Goal: Information Seeking & Learning: Learn about a topic

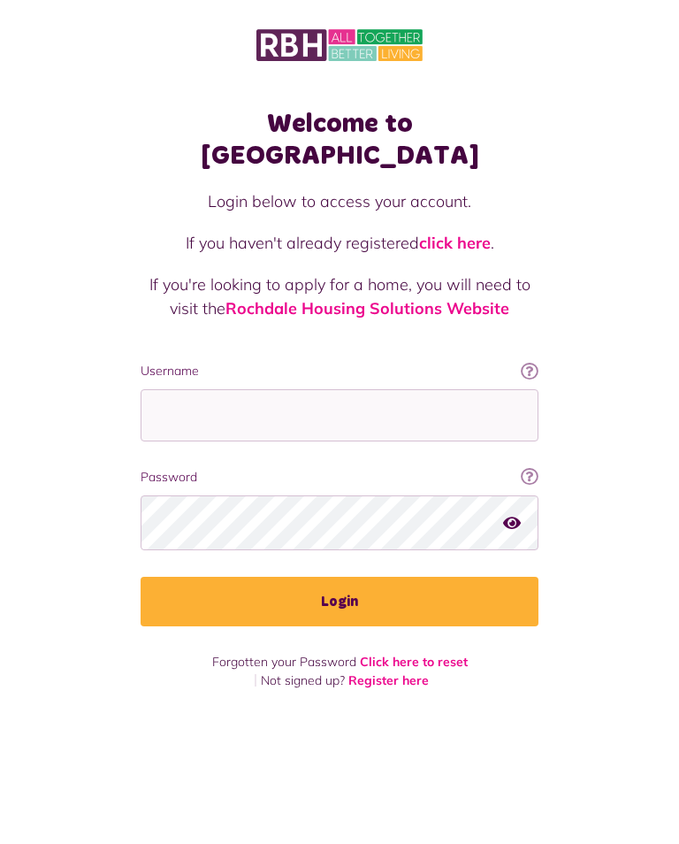
scroll to position [195, 0]
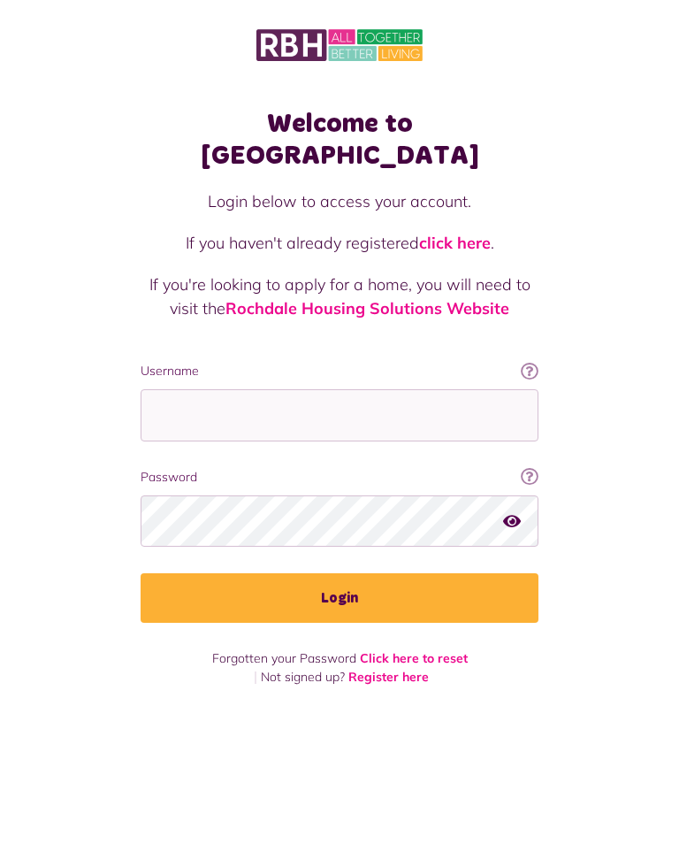
scroll to position [27, 0]
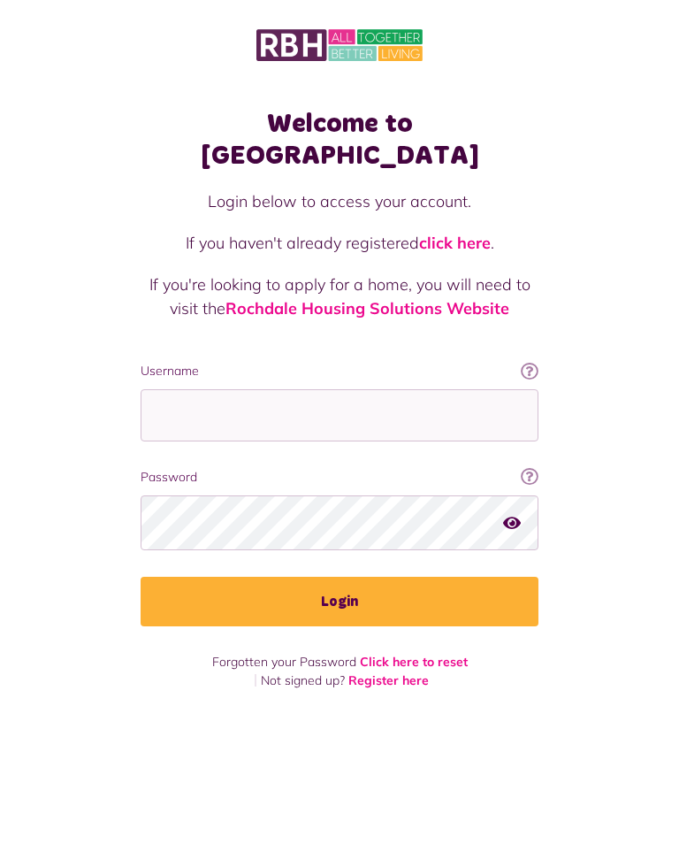
click at [415, 389] on input "Username" at bounding box center [340, 415] width 398 height 52
type input "**********"
click at [340, 577] on button "Login" at bounding box center [340, 602] width 398 height 50
click at [367, 577] on button "Login" at bounding box center [340, 602] width 398 height 50
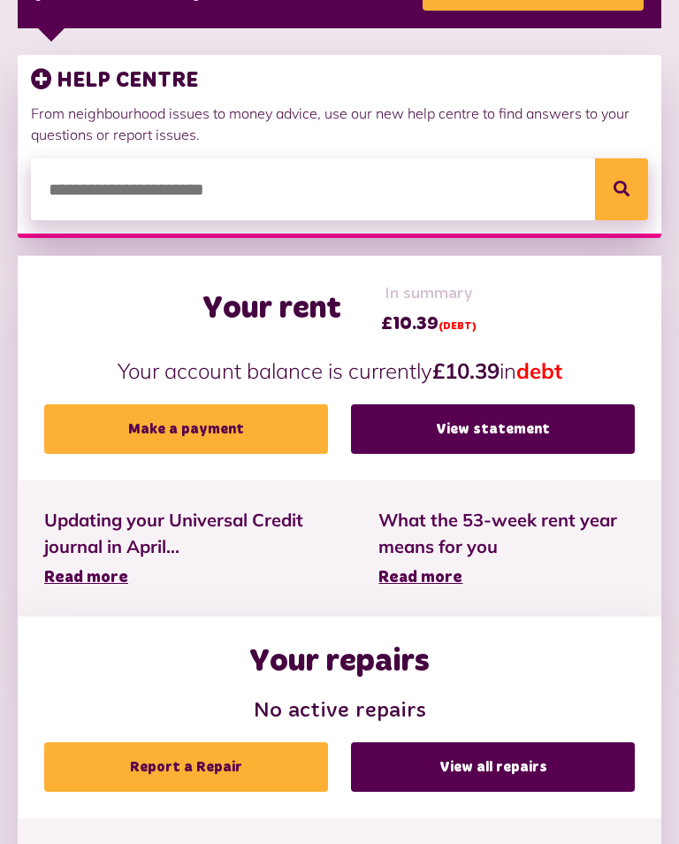
scroll to position [371, 0]
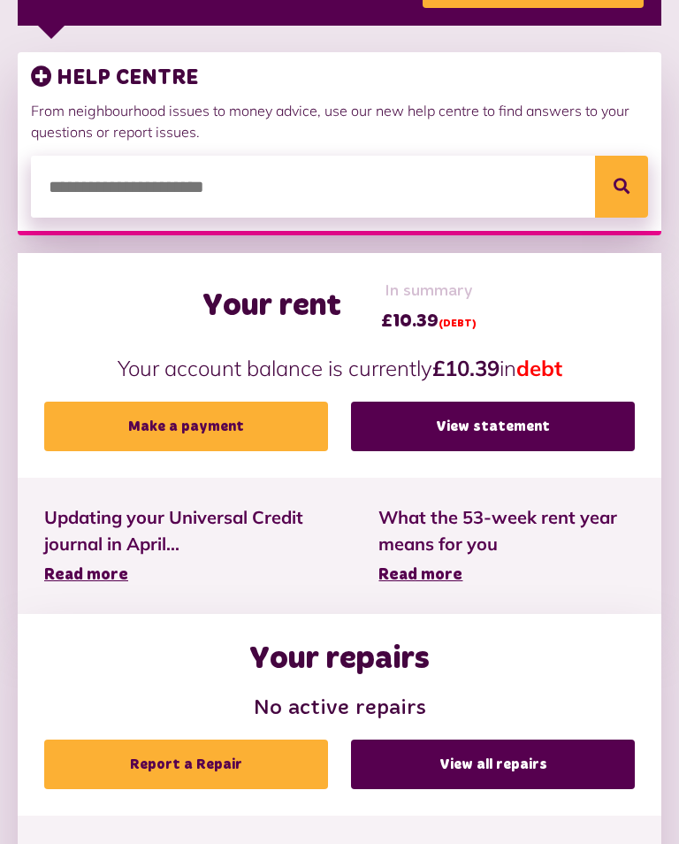
click at [83, 572] on span "Read more" at bounding box center [86, 575] width 84 height 16
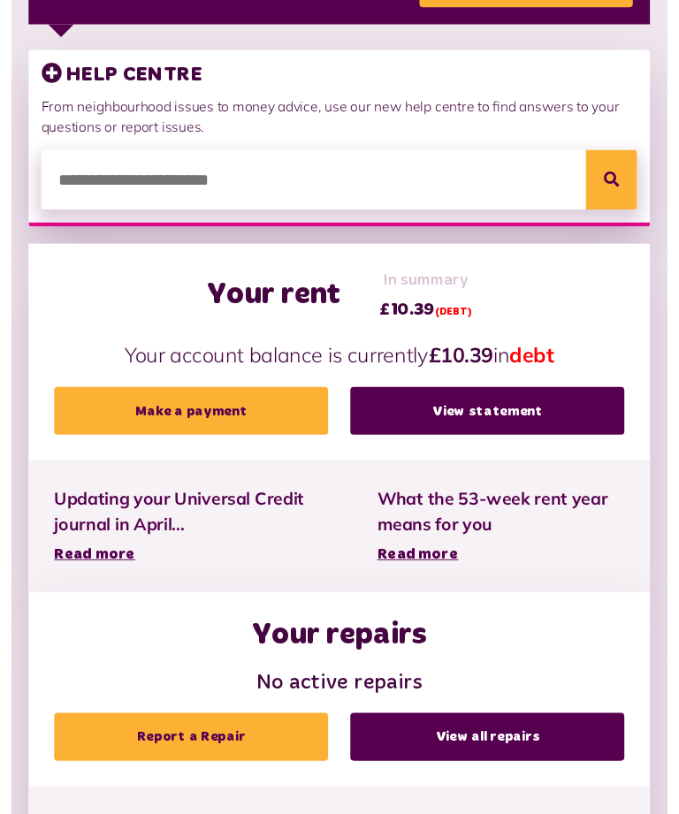
scroll to position [341, 0]
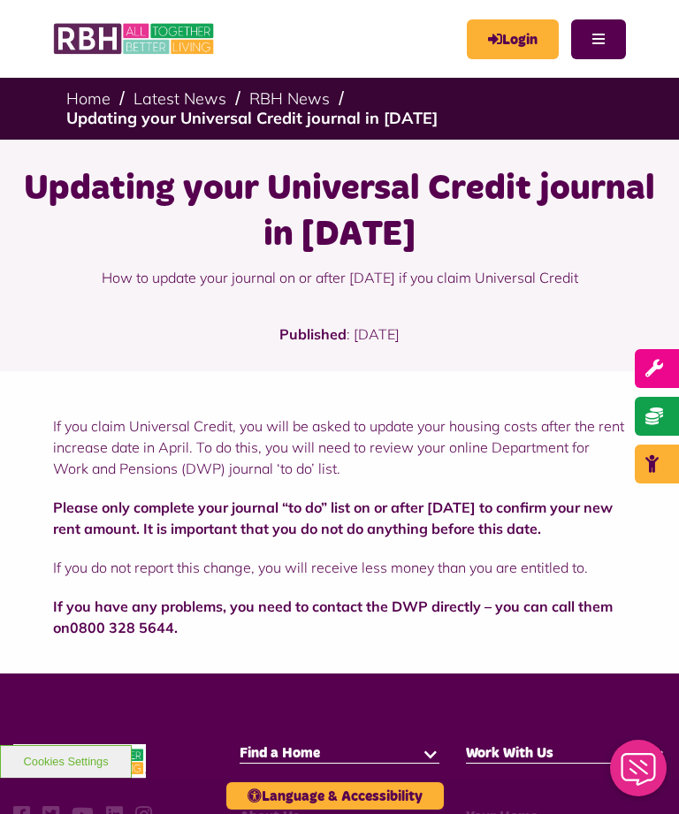
click at [603, 32] on button "Menu" at bounding box center [598, 39] width 55 height 40
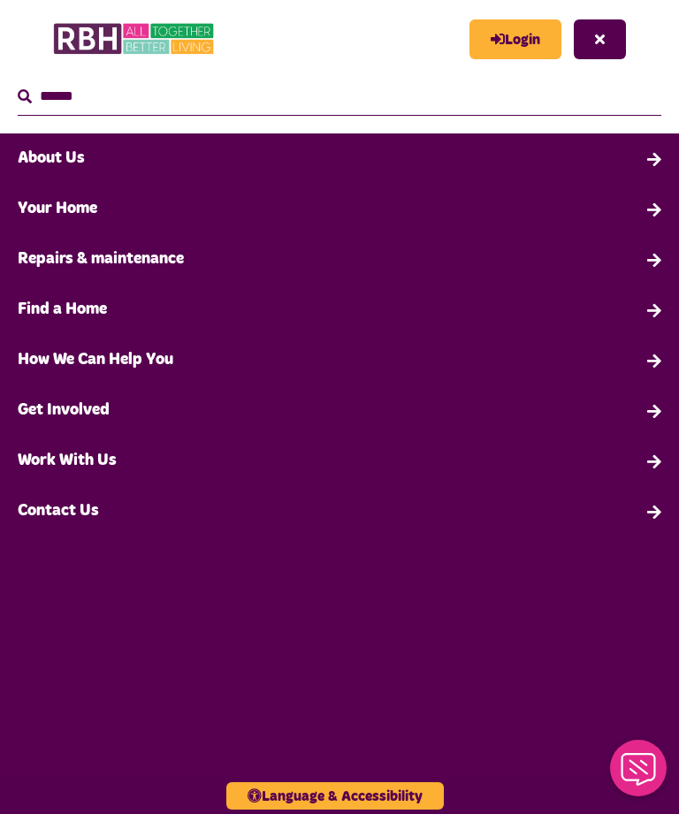
click at [262, 96] on input "text" at bounding box center [340, 97] width 644 height 38
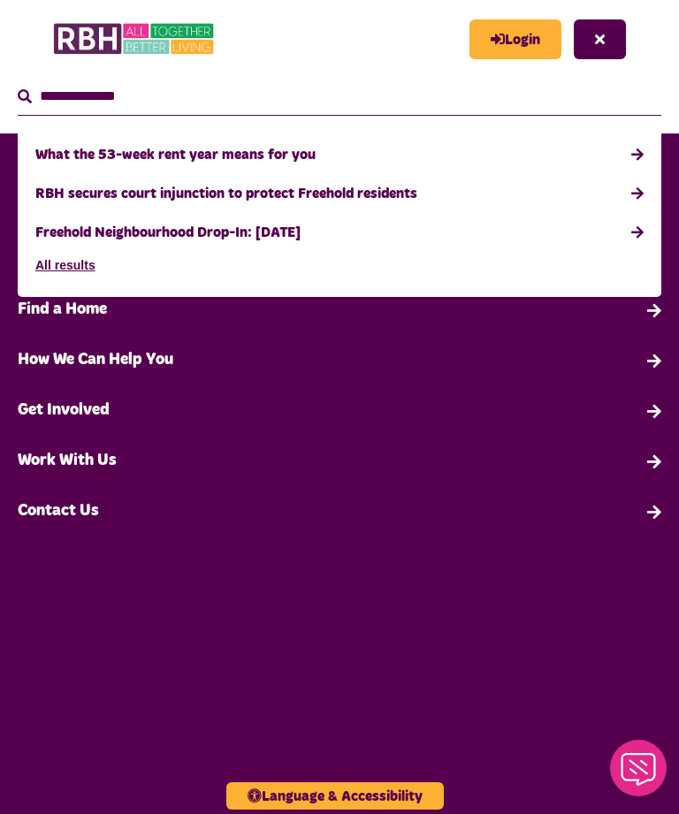
type input "**********"
click at [302, 155] on link "What the 53-week rent year means for you" at bounding box center [339, 154] width 608 height 39
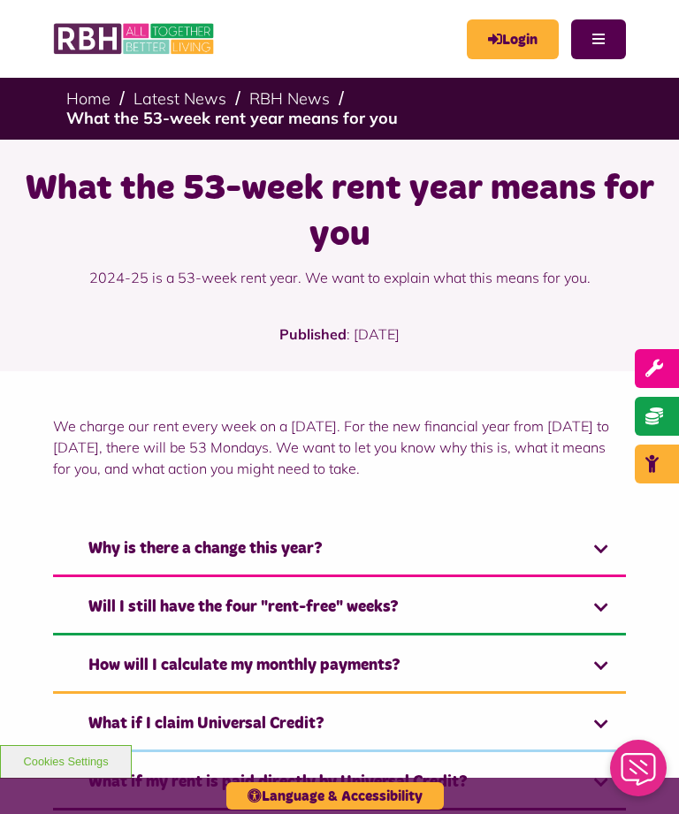
click at [503, 612] on link "Will I still have the four "rent-free" weeks?" at bounding box center [339, 609] width 573 height 54
